Goal: Task Accomplishment & Management: Manage account settings

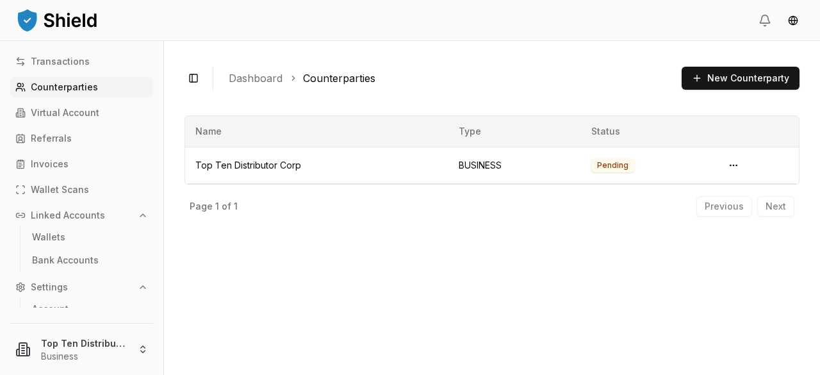
click at [55, 90] on p "Counterparties" at bounding box center [64, 87] width 67 height 9
click at [51, 115] on p "Virtual Account" at bounding box center [65, 112] width 69 height 9
click at [52, 111] on p "Virtual Account" at bounding box center [65, 112] width 69 height 9
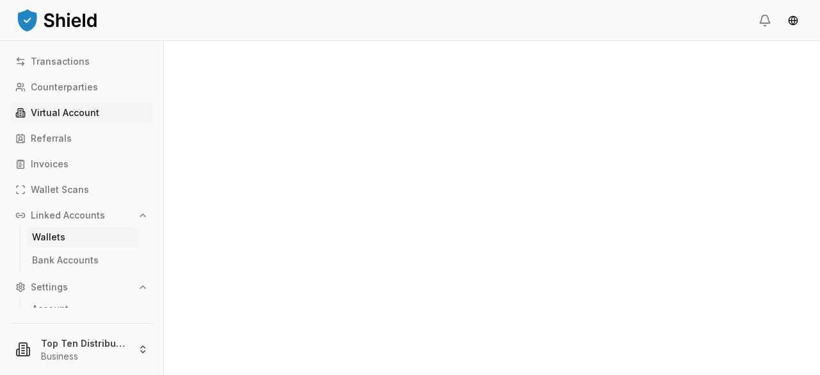
click at [52, 237] on p "Wallets" at bounding box center [48, 236] width 33 height 9
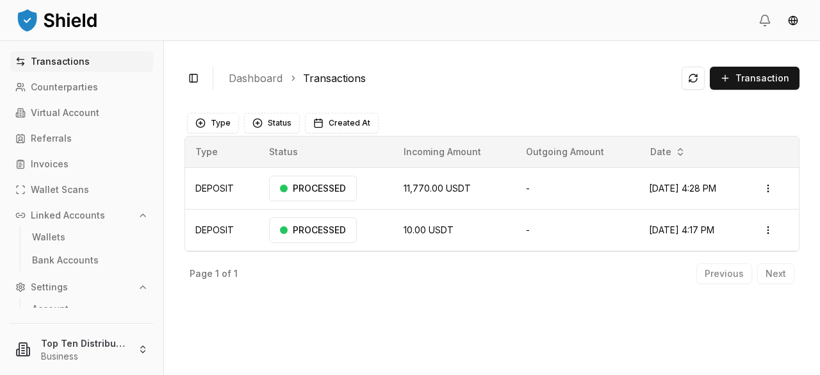
drag, startPoint x: 526, startPoint y: 273, endPoint x: 612, endPoint y: 265, distance: 86.8
click at [548, 270] on div "Page 1 of 1 Previous Next" at bounding box center [491, 271] width 615 height 38
click at [779, 273] on div "Previous Next" at bounding box center [745, 273] width 98 height 20
click at [771, 231] on html "Transactions Counterparties Virtual Account Referrals Invoices Wallet Scans Lin…" at bounding box center [410, 187] width 820 height 375
click at [769, 187] on html "Transactions Counterparties Virtual Account Referrals Invoices Wallet Scans Lin…" at bounding box center [410, 187] width 820 height 375
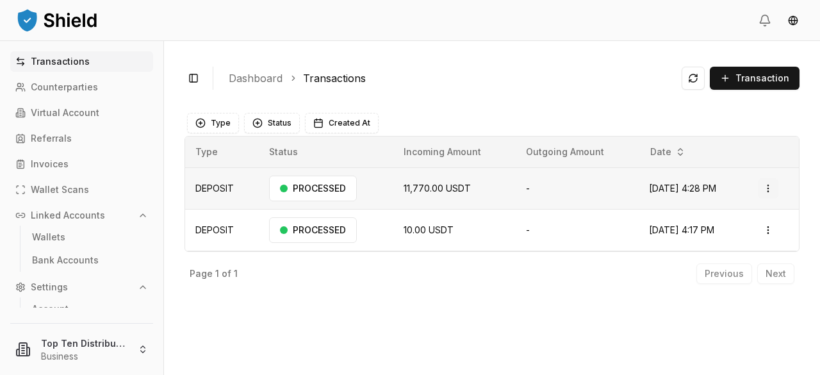
click at [769, 187] on html "Transactions Counterparties Virtual Account Referrals Invoices Wallet Scans Lin…" at bounding box center [410, 187] width 820 height 375
click at [372, 309] on div "Toggle Sidebar Dashboard Transactions Transaction DEPOSIT 11,770.00 USDT N/A N/…" at bounding box center [492, 208] width 656 height 334
click at [107, 89] on link "Counterparties" at bounding box center [81, 87] width 143 height 20
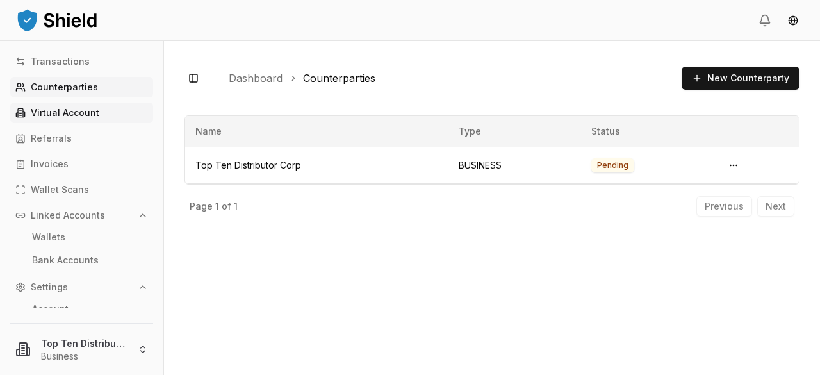
click at [80, 114] on p "Virtual Account" at bounding box center [65, 112] width 69 height 9
click at [61, 112] on p "Virtual Account" at bounding box center [65, 112] width 69 height 9
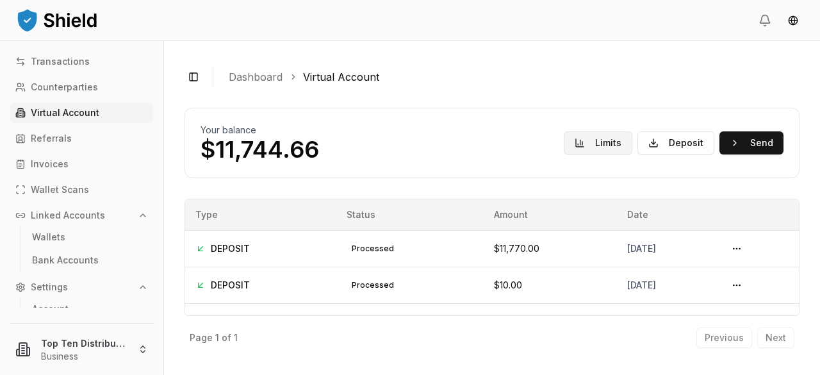
click at [592, 143] on button "Limits" at bounding box center [598, 142] width 69 height 23
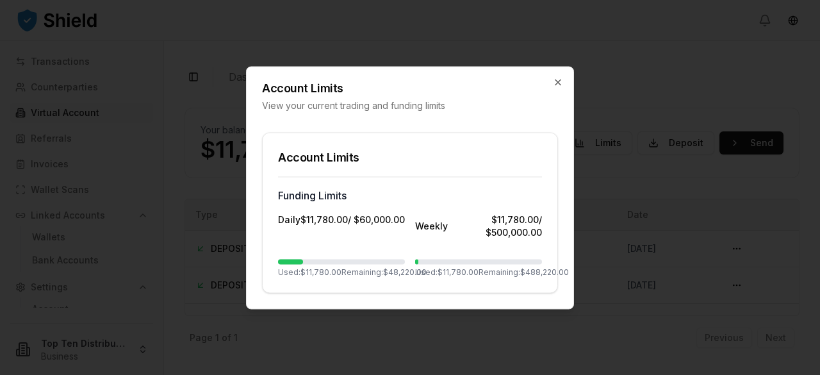
click at [554, 90] on h2 "Account Limits" at bounding box center [410, 88] width 296 height 12
click at [558, 83] on icon "button" at bounding box center [558, 82] width 10 height 10
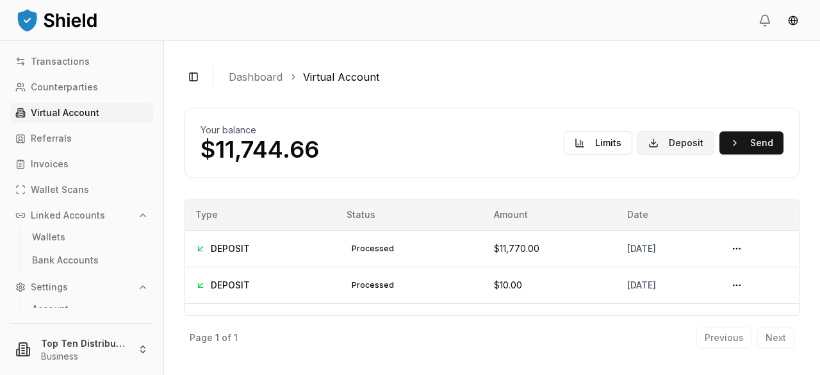
click at [663, 145] on button "Deposit" at bounding box center [675, 142] width 77 height 23
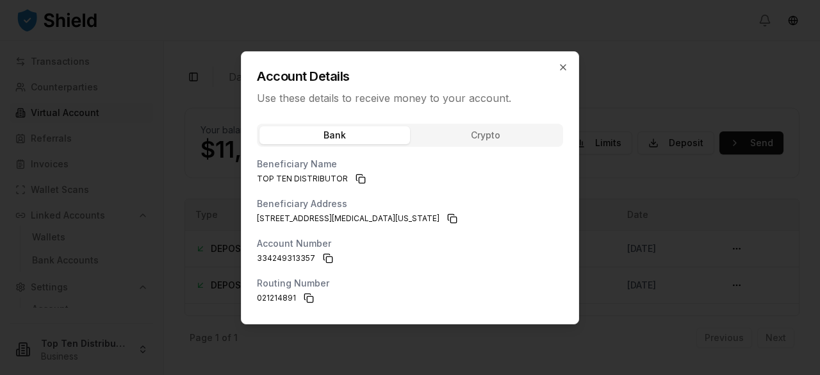
click at [348, 136] on button "Bank" at bounding box center [334, 135] width 151 height 18
click at [562, 67] on icon "button" at bounding box center [562, 67] width 5 height 5
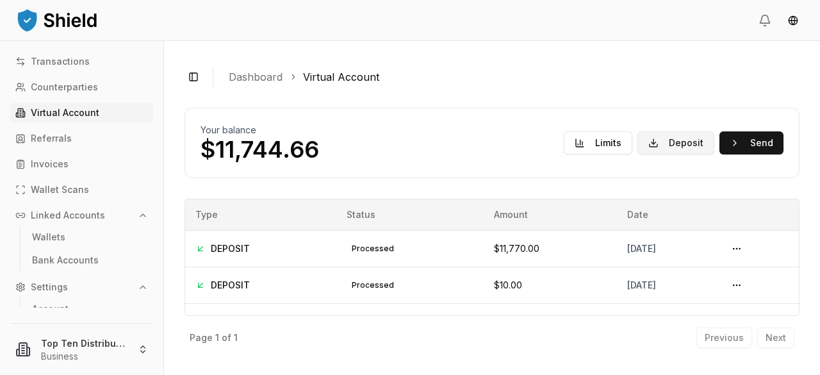
click at [687, 142] on button "Deposit" at bounding box center [675, 142] width 77 height 23
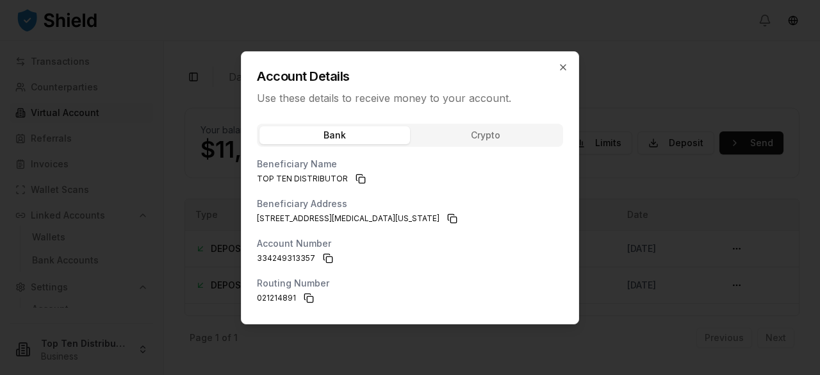
click at [334, 133] on button "Bank" at bounding box center [334, 135] width 151 height 18
click at [561, 63] on icon "button" at bounding box center [563, 67] width 10 height 10
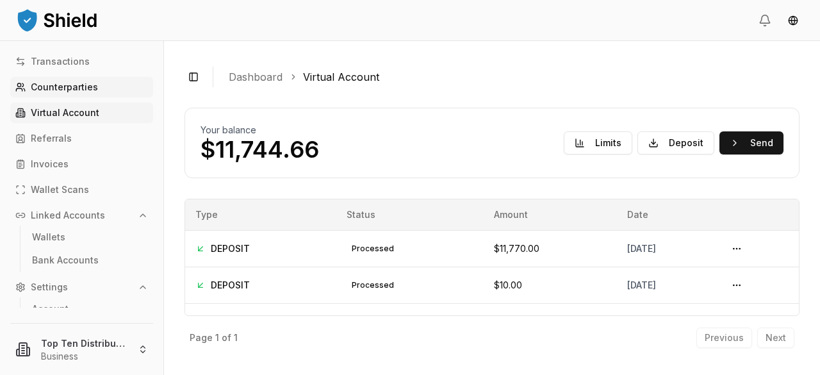
click at [46, 84] on p "Counterparties" at bounding box center [64, 87] width 67 height 9
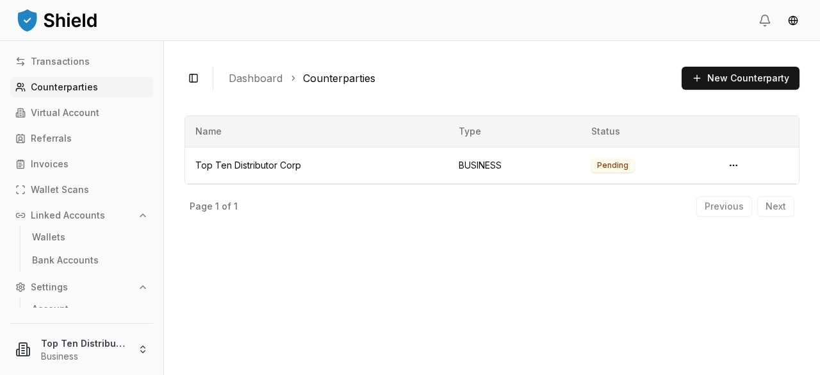
scroll to position [59, 0]
